Goal: Transaction & Acquisition: Purchase product/service

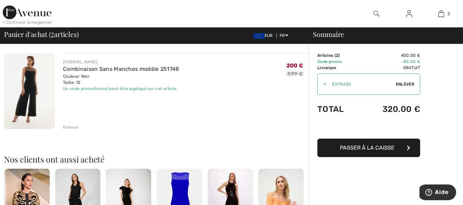
scroll to position [137, 0]
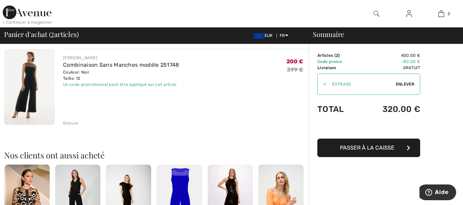
click at [73, 123] on div "Enlever" at bounding box center [70, 123] width 15 height 6
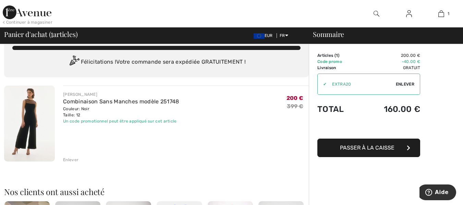
scroll to position [0, 0]
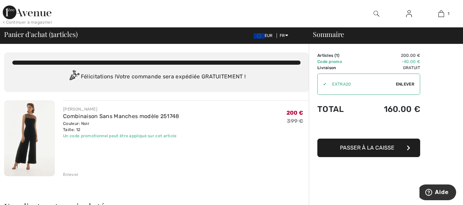
click at [368, 148] on span "Passer à la caisse" at bounding box center [367, 148] width 55 height 7
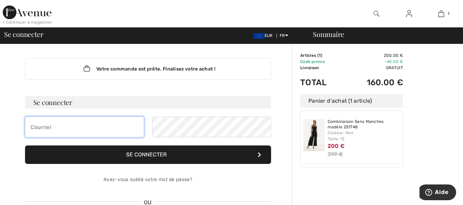
click at [30, 128] on input "email" at bounding box center [84, 127] width 119 height 21
type input "beatrice.besanconmatile@gmail.com"
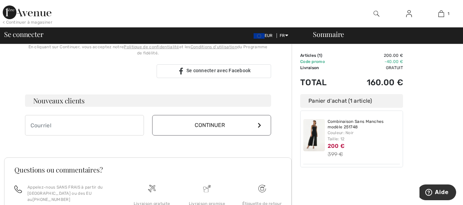
scroll to position [206, 0]
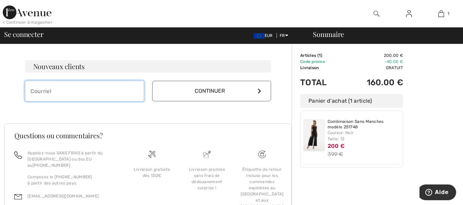
click at [32, 91] on input "email" at bounding box center [84, 91] width 119 height 21
type input "beatrice.besanconmatile@gmail.com"
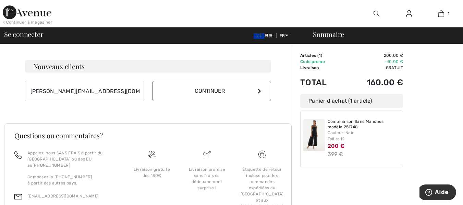
click at [258, 93] on icon at bounding box center [259, 90] width 3 height 5
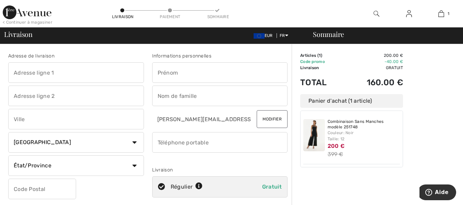
click at [15, 71] on input "text" at bounding box center [76, 72] width 136 height 21
type input "115 RUE MASSENA"
type input "LYON"
select select "FR"
type input "69006"
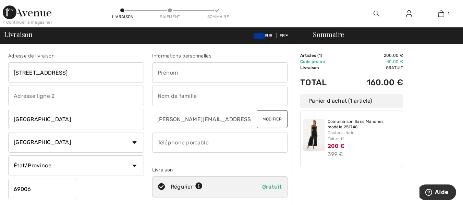
type input "Béatrice"
type input "BESANCON-MATILE"
type input "0631667420"
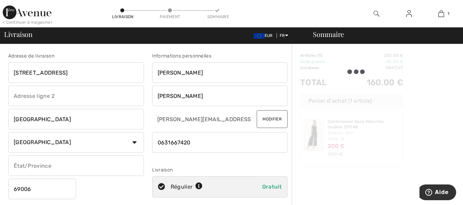
type input "Rhône"
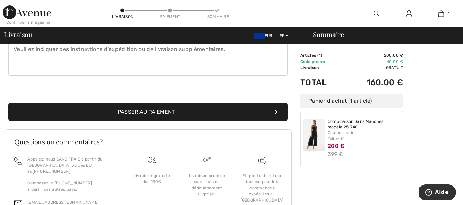
scroll to position [206, 0]
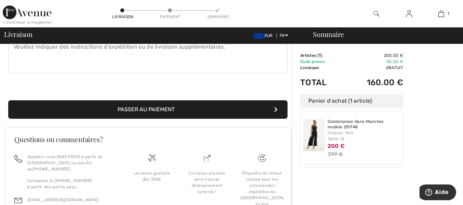
click at [144, 108] on button "Passer au paiement" at bounding box center [147, 109] width 279 height 19
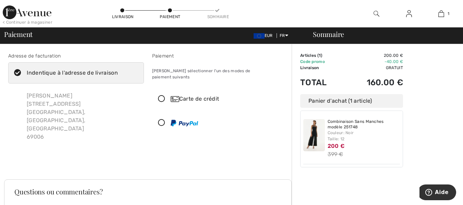
click at [161, 96] on icon at bounding box center [162, 99] width 18 height 7
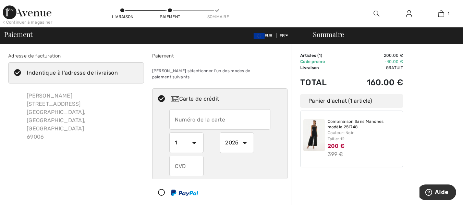
click at [174, 112] on input "text" at bounding box center [219, 119] width 101 height 21
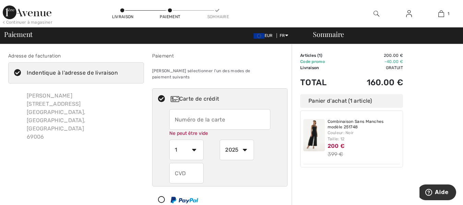
type input "4973559494849987"
select select "4"
select select "2026"
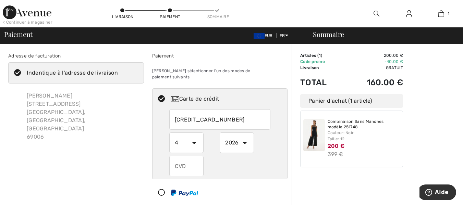
click at [193, 137] on select "1 2 3 4 5 6 7 8 9 10 11 12" at bounding box center [186, 143] width 34 height 21
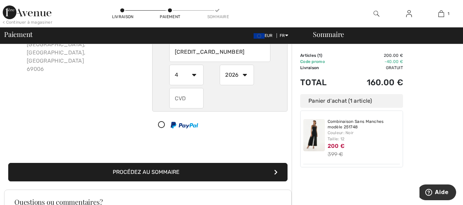
scroll to position [69, 0]
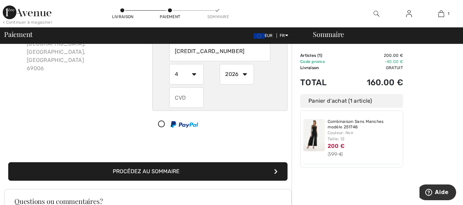
click at [177, 91] on input "text" at bounding box center [186, 97] width 34 height 21
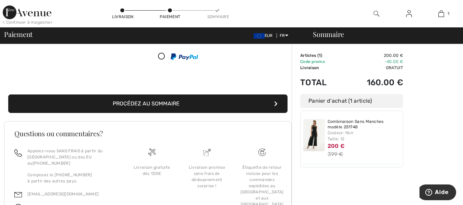
scroll to position [137, 0]
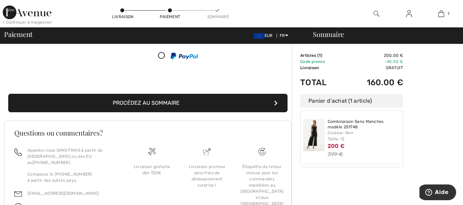
type input "302"
click at [269, 96] on button "Procédez au sommaire" at bounding box center [147, 103] width 279 height 19
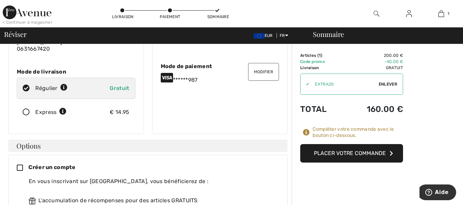
scroll to position [84, 0]
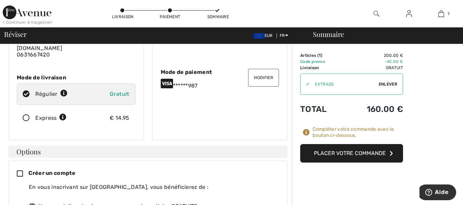
click at [371, 153] on button "Placer votre commande" at bounding box center [351, 153] width 103 height 19
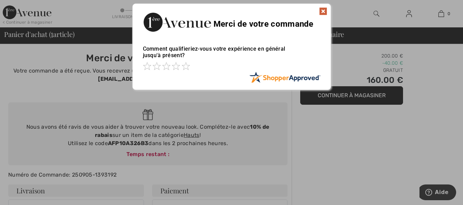
click at [324, 9] on img at bounding box center [323, 11] width 8 height 8
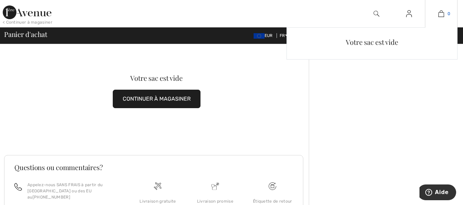
click at [442, 16] on img at bounding box center [441, 14] width 6 height 8
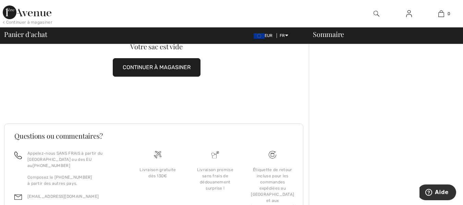
scroll to position [70, 0]
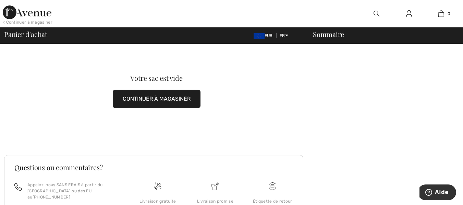
click at [167, 98] on button "CONTINUER À MAGASINER" at bounding box center [157, 99] width 88 height 19
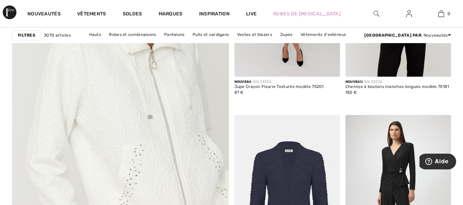
scroll to position [1714, 0]
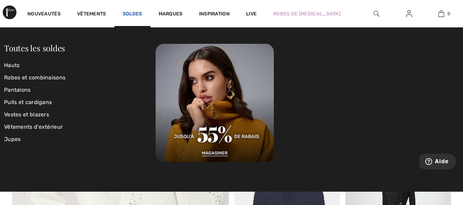
click at [132, 13] on link "Soldes" at bounding box center [133, 14] width 20 height 7
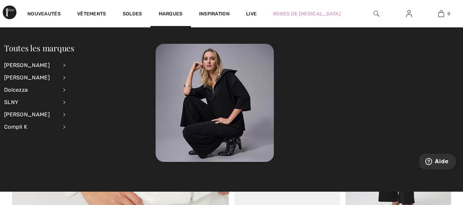
scroll to position [1885, 0]
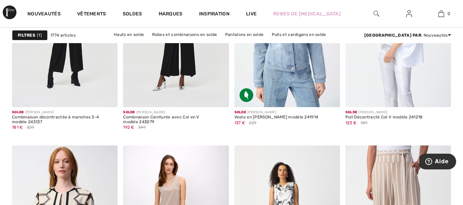
scroll to position [2742, 0]
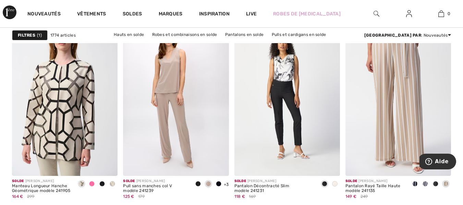
click at [378, 13] on img at bounding box center [377, 14] width 6 height 8
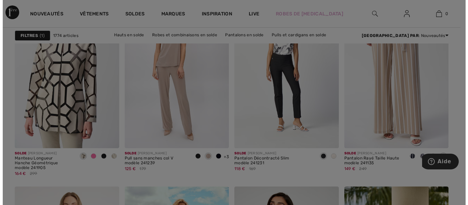
scroll to position [2768, 0]
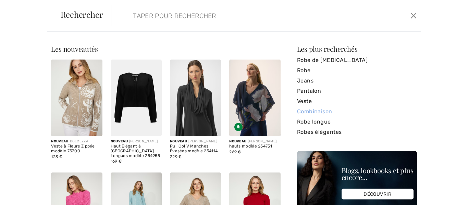
click at [312, 109] on link "Combinaison" at bounding box center [357, 112] width 120 height 10
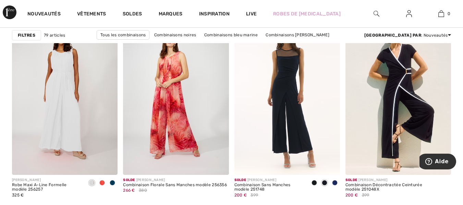
scroll to position [2057, 0]
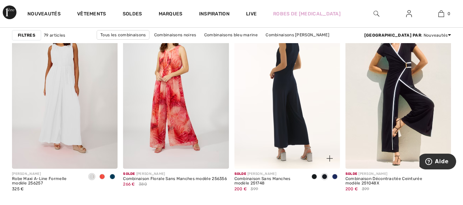
click at [290, 61] on img at bounding box center [287, 89] width 106 height 158
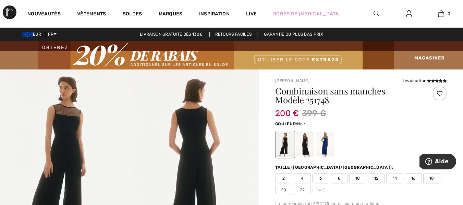
click at [376, 180] on span "12" at bounding box center [376, 178] width 17 height 10
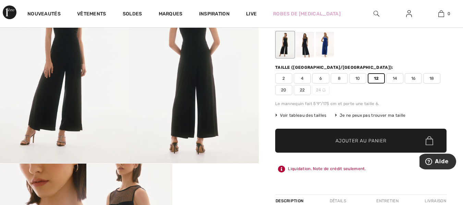
scroll to position [137, 0]
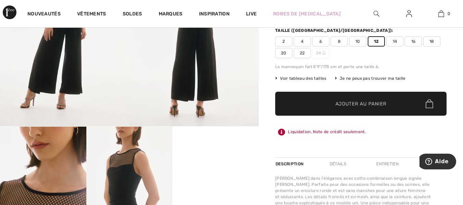
click at [370, 104] on span "Ajouter au panier" at bounding box center [361, 103] width 51 height 7
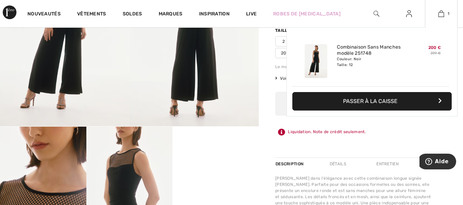
click at [380, 98] on button "Passer à la caisse" at bounding box center [371, 101] width 159 height 19
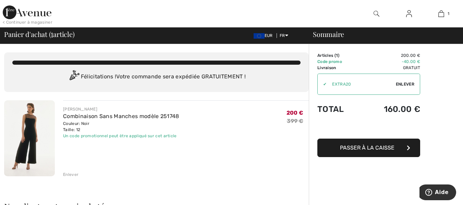
click at [369, 146] on span "Passer à la caisse" at bounding box center [367, 148] width 55 height 7
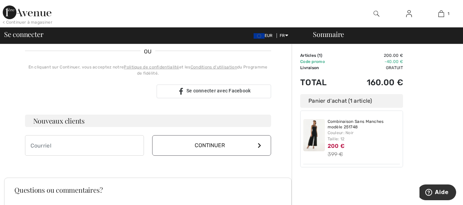
scroll to position [171, 0]
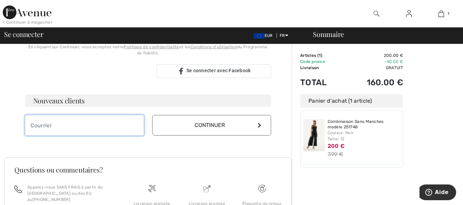
click at [31, 124] on input "email" at bounding box center [84, 125] width 119 height 21
type input "[PERSON_NAME][EMAIL_ADDRESS][DOMAIN_NAME]"
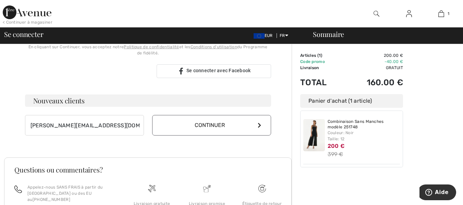
click at [258, 124] on icon at bounding box center [259, 125] width 3 height 5
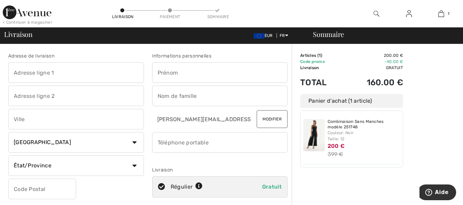
click at [12, 71] on input "text" at bounding box center [76, 72] width 136 height 21
type input "115 RUE MASSENA"
type input "LYON"
select select "FR"
type input "69006"
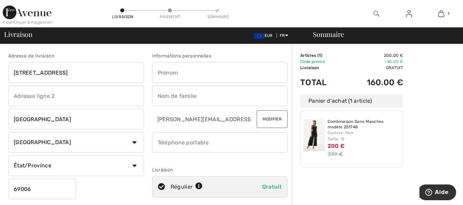
type input "Béatrice"
type input "BESANCON-MATILE"
type input "0631667420"
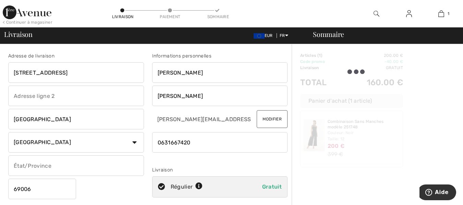
type input "Rhône"
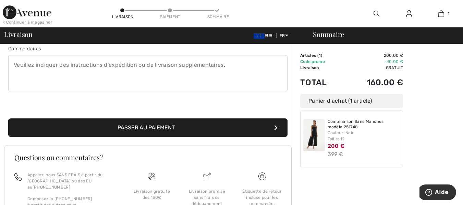
scroll to position [206, 0]
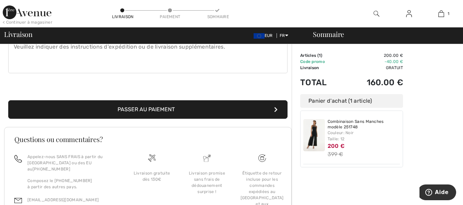
click at [168, 108] on button "Passer au paiement" at bounding box center [147, 109] width 279 height 19
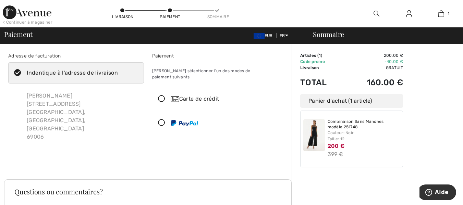
click at [162, 96] on icon at bounding box center [162, 99] width 18 height 7
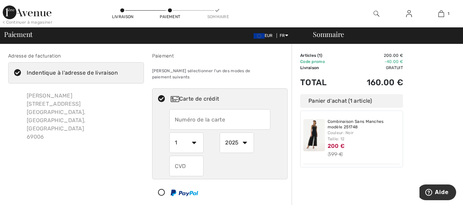
click at [175, 113] on input "text" at bounding box center [219, 119] width 101 height 21
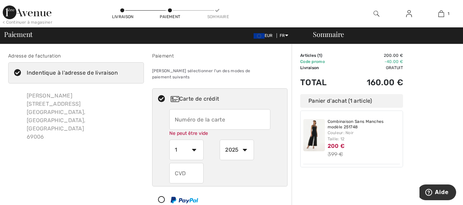
type input "[CREDIT_CARD_NUMBER]"
select select "4"
select select "2026"
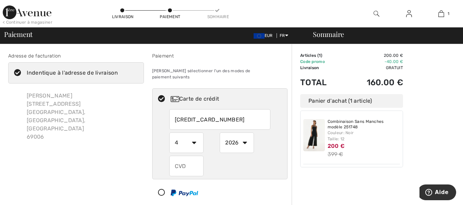
click at [177, 159] on input "text" at bounding box center [186, 166] width 34 height 21
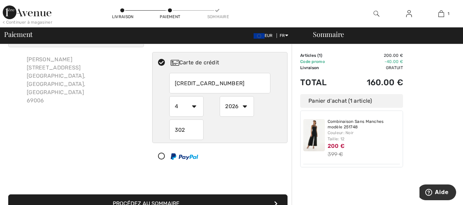
scroll to position [69, 0]
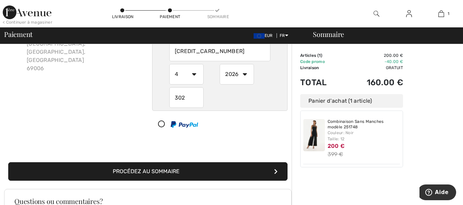
type input "302"
click at [310, 100] on div "Panier d'achat (1 article)" at bounding box center [351, 101] width 103 height 14
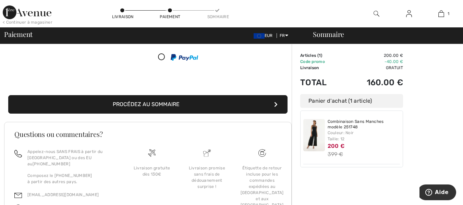
scroll to position [137, 0]
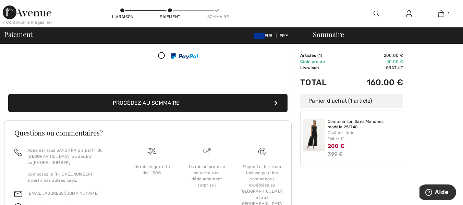
click at [276, 100] on icon "submit" at bounding box center [275, 102] width 3 height 5
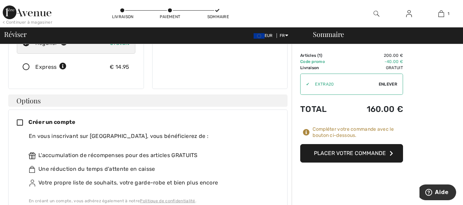
scroll to position [137, 0]
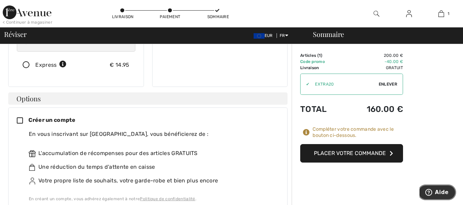
click at [441, 192] on span "Aide" at bounding box center [442, 193] width 14 height 6
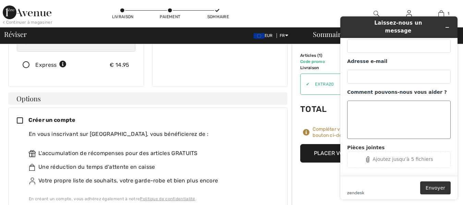
scroll to position [0, 0]
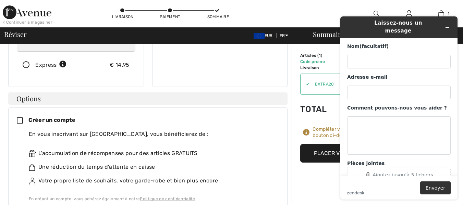
click at [266, 116] on div "Créer un compte En vous inscrivant sur 1ère Avenue, vous bénéficierez de : L'ac…" at bounding box center [148, 159] width 262 height 86
click at [449, 25] on icon "Réduire le widget" at bounding box center [447, 27] width 5 height 5
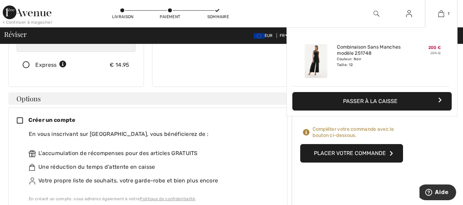
click at [386, 100] on button "Passer à la caisse" at bounding box center [371, 101] width 159 height 19
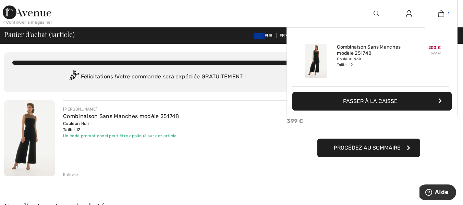
click at [442, 14] on img at bounding box center [441, 14] width 6 height 8
click at [392, 100] on button "Passer à la caisse" at bounding box center [371, 101] width 159 height 19
click at [439, 100] on icon "button" at bounding box center [439, 100] width 3 height 5
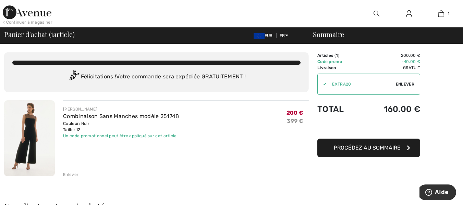
click at [406, 148] on button "Procédez au sommaire" at bounding box center [368, 148] width 103 height 19
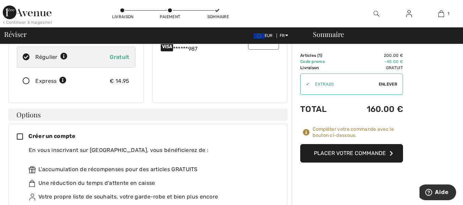
scroll to position [83, 0]
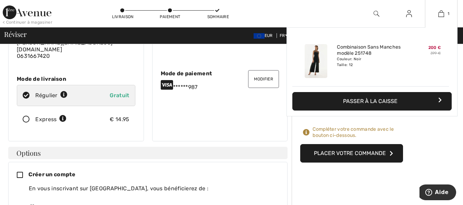
click at [441, 99] on icon "button" at bounding box center [439, 99] width 3 height 5
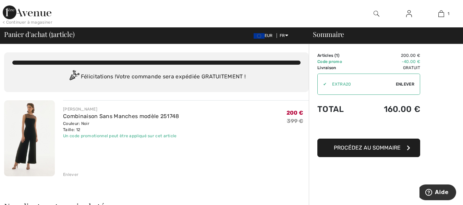
click at [408, 148] on icon "button" at bounding box center [408, 147] width 3 height 5
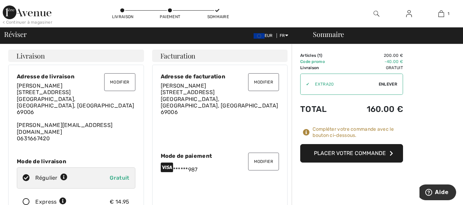
click at [389, 154] on button "Placer votre commande" at bounding box center [351, 153] width 103 height 19
